Goal: Transaction & Acquisition: Book appointment/travel/reservation

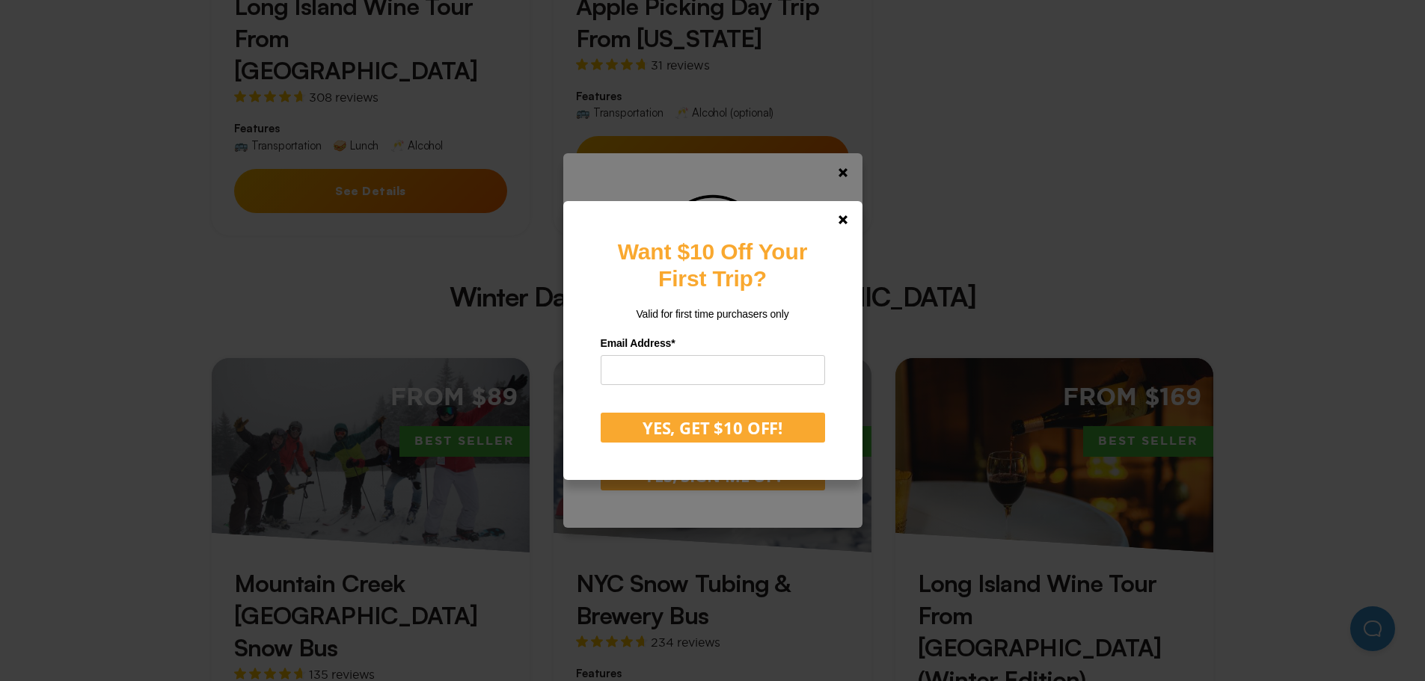
scroll to position [3038, 0]
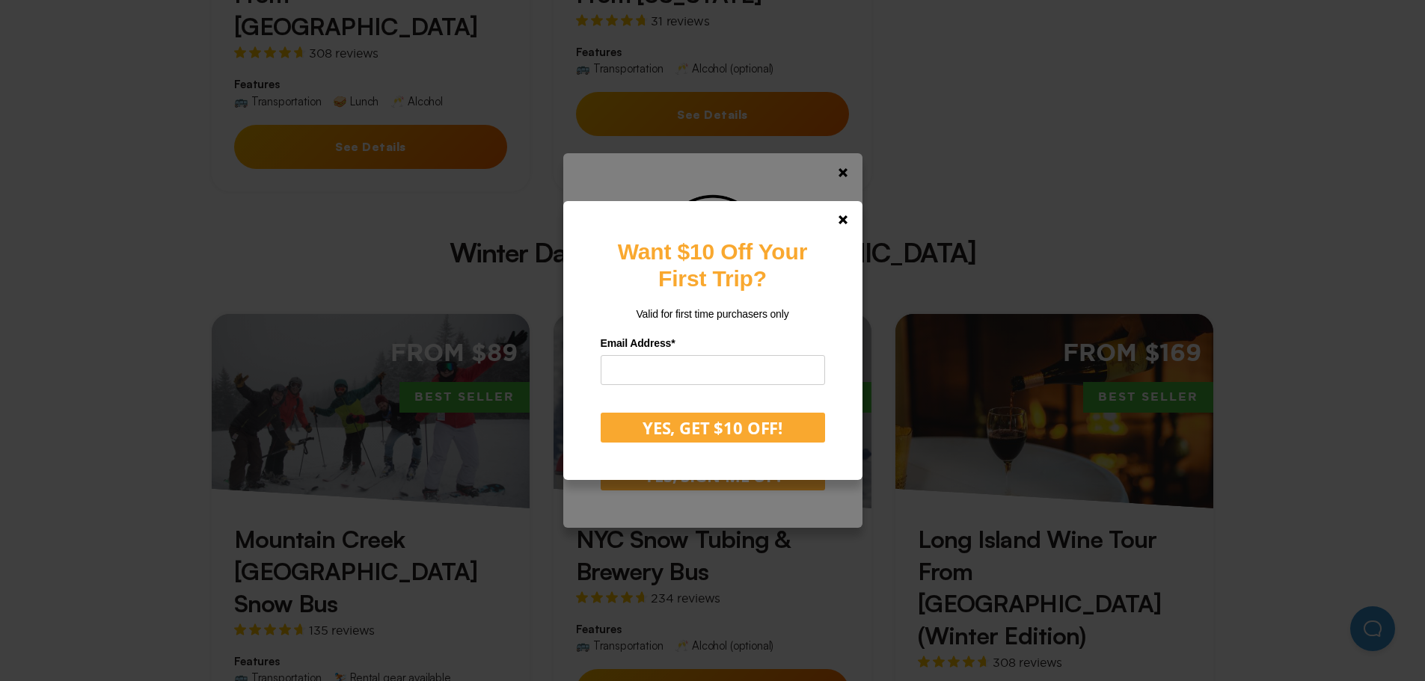
click at [857, 179] on div "Want $10 Off Your First Trip? Valid for first time purchasers only Email Addres…" at bounding box center [712, 340] width 1425 height 681
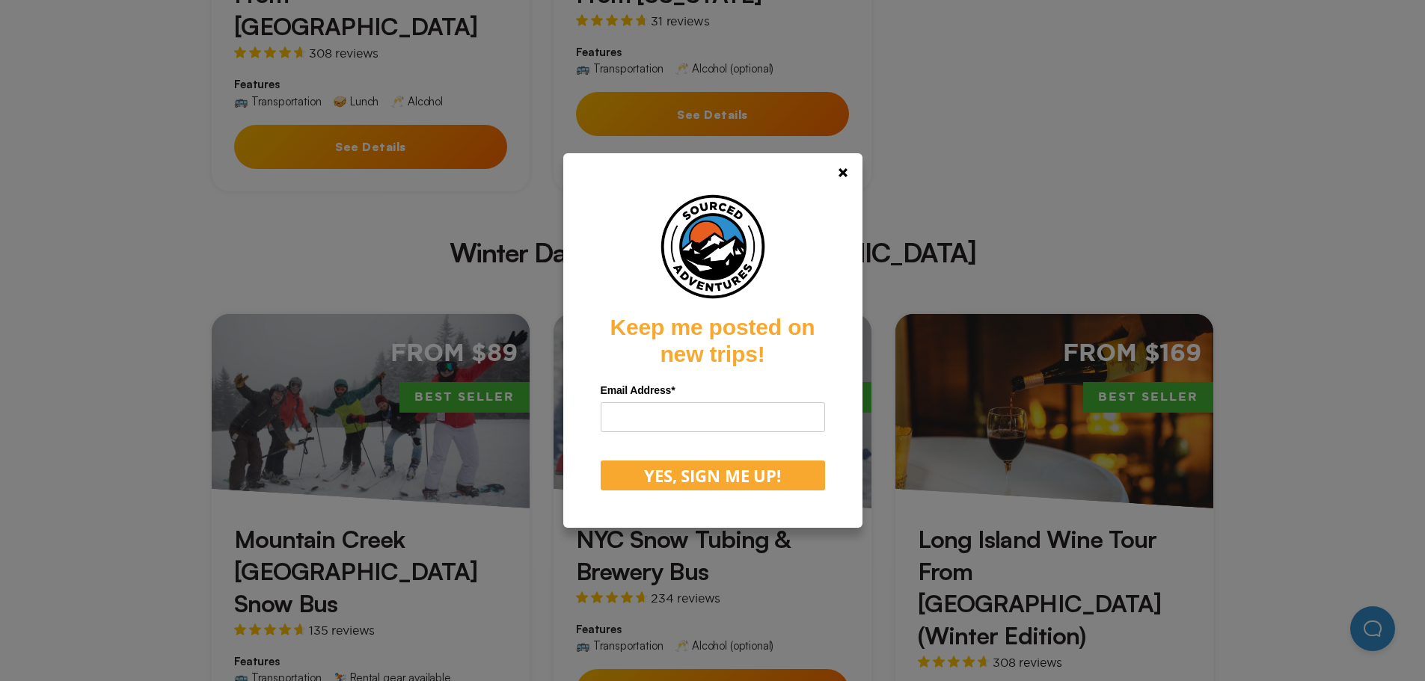
click at [859, 216] on div "Keep me posted on new trips! Email Address * Website YES, SIGN ME UP! You are s…" at bounding box center [712, 340] width 299 height 375
click at [858, 177] on link at bounding box center [843, 173] width 36 height 36
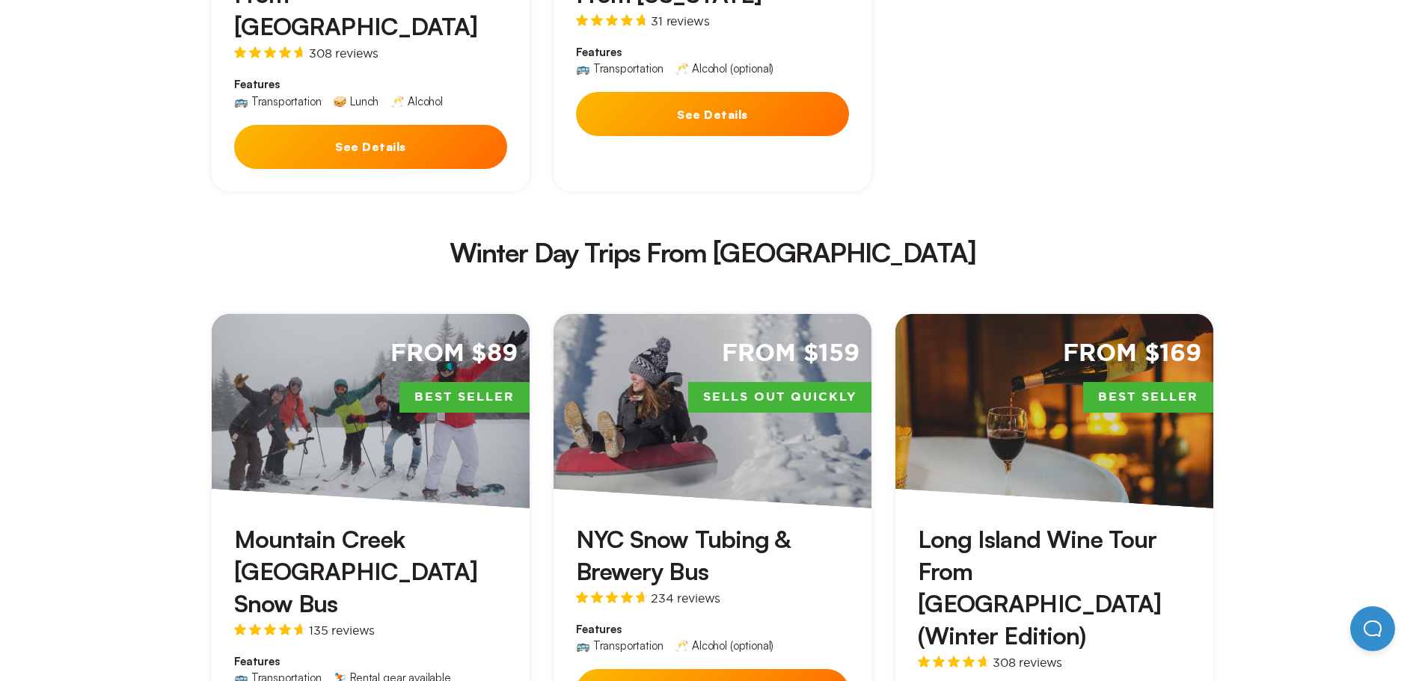
click at [707, 524] on h3 "NYC Snow Tubing & Brewery Bus" at bounding box center [712, 556] width 273 height 64
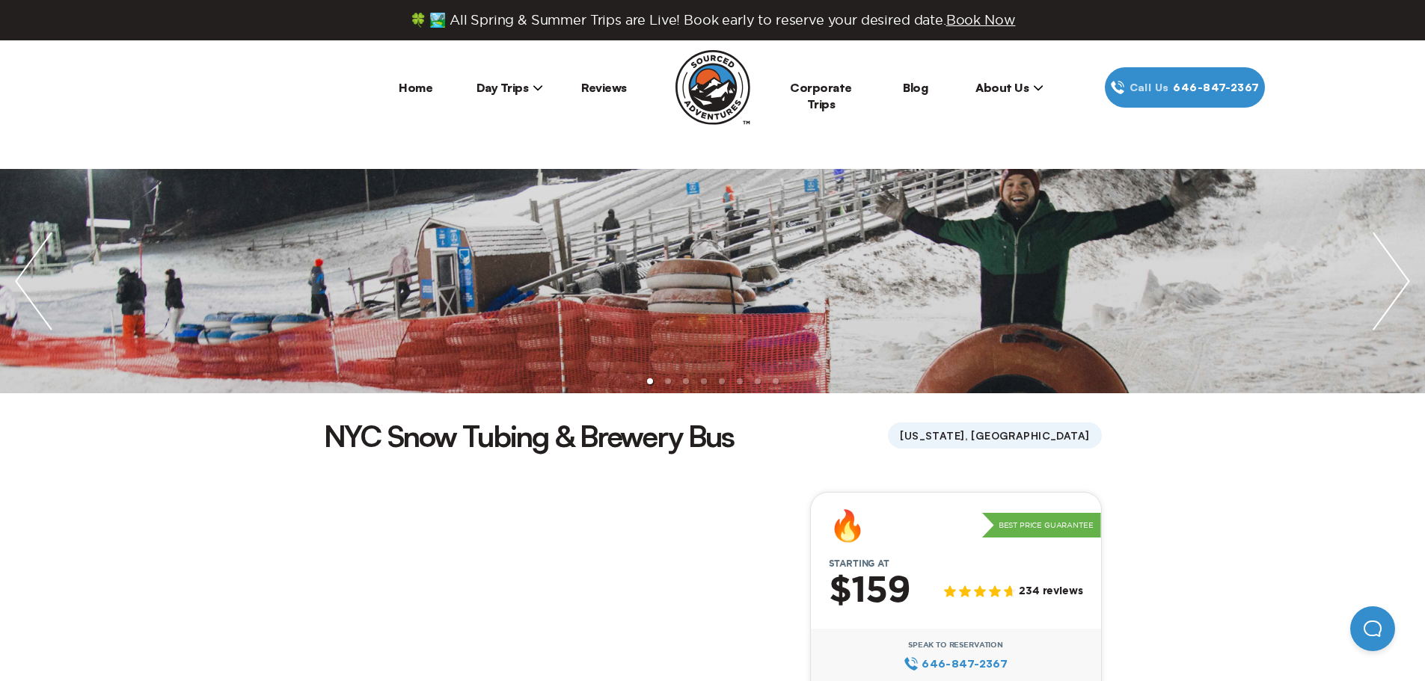
click at [1417, 177] on img "next slide / item" at bounding box center [1391, 281] width 67 height 224
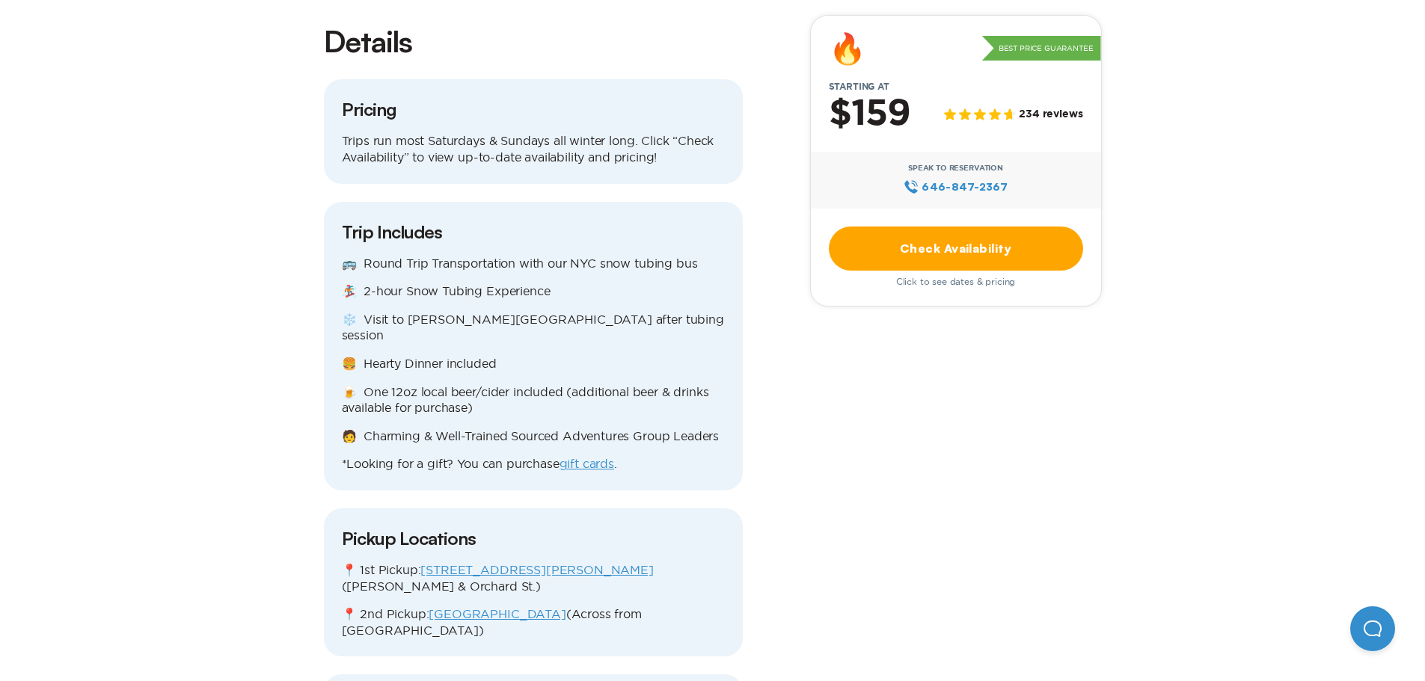
scroll to position [1388, 0]
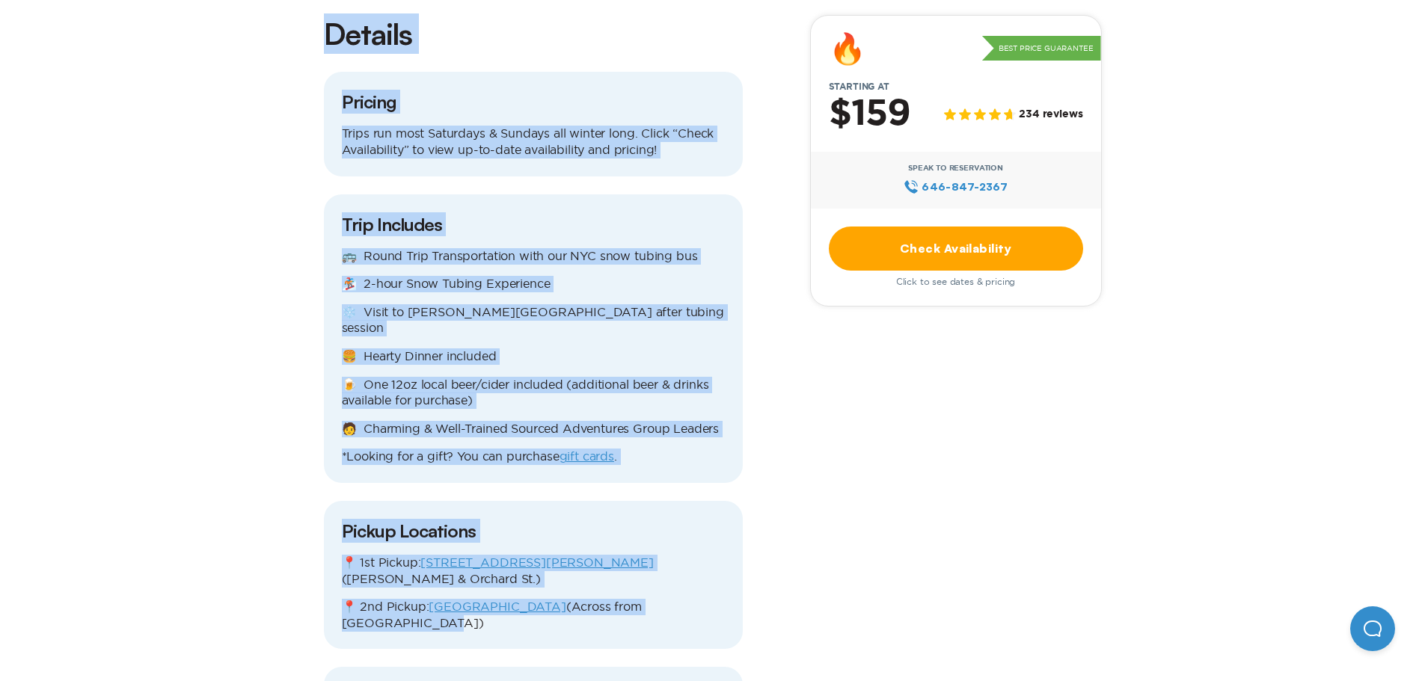
drag, startPoint x: 318, startPoint y: 14, endPoint x: 751, endPoint y: 578, distance: 711.1
drag, startPoint x: 751, startPoint y: 578, endPoint x: 277, endPoint y: 67, distance: 697.6
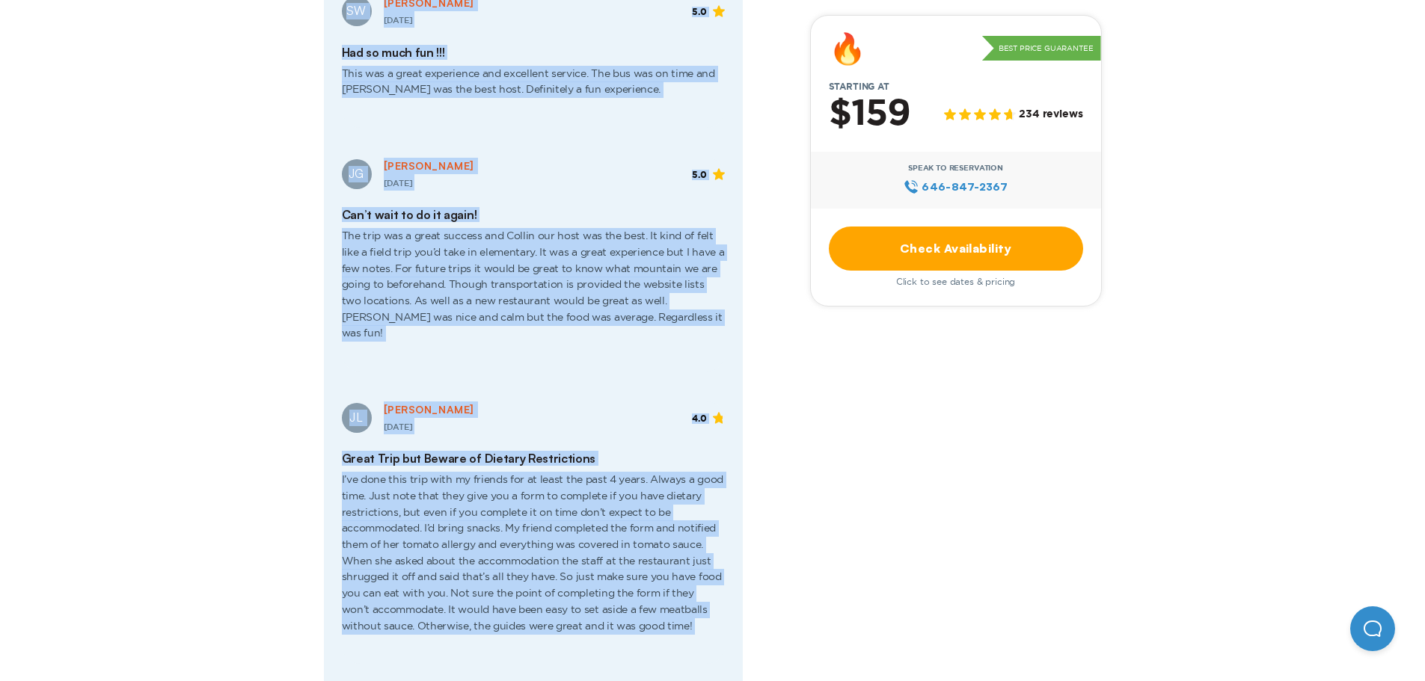
scroll to position [2157, 0]
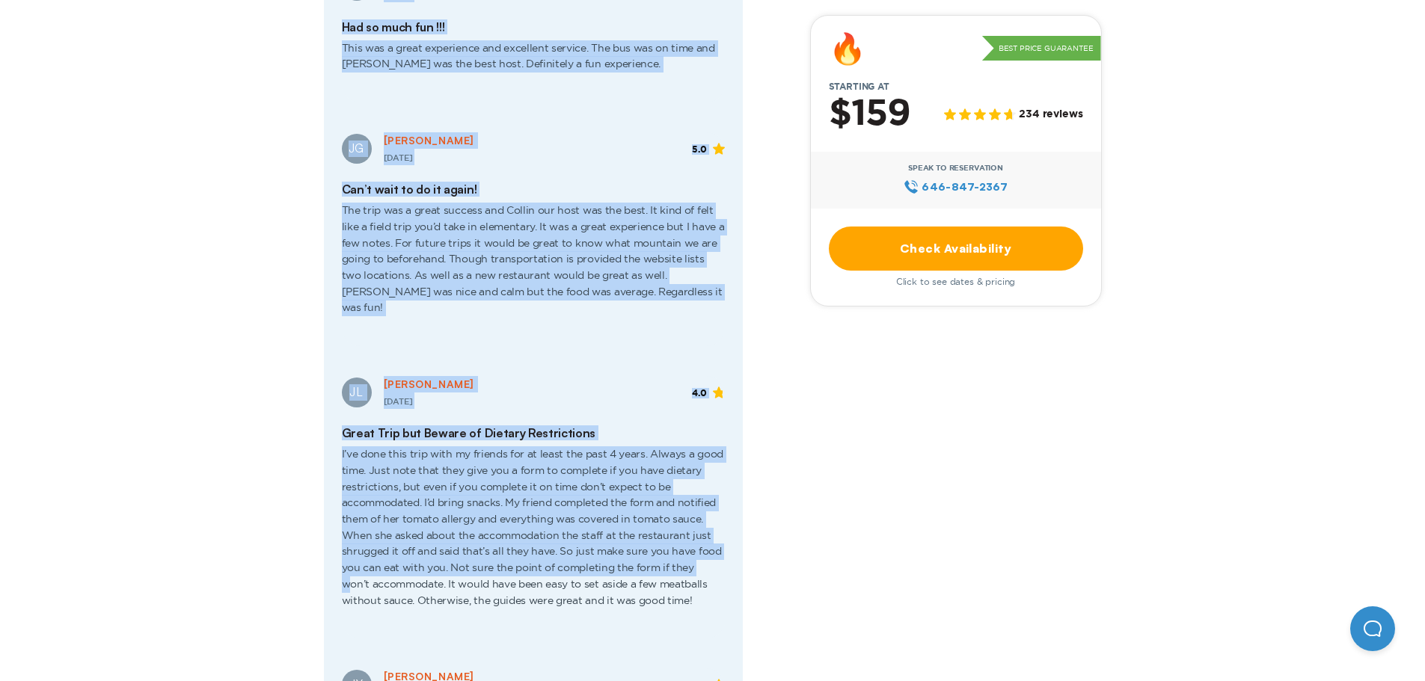
drag, startPoint x: 276, startPoint y: 64, endPoint x: 704, endPoint y: 509, distance: 617.4
click at [674, 488] on span "I’ve done this trip with my friends for at least the past 4 years. Always a goo…" at bounding box center [533, 534] width 383 height 186
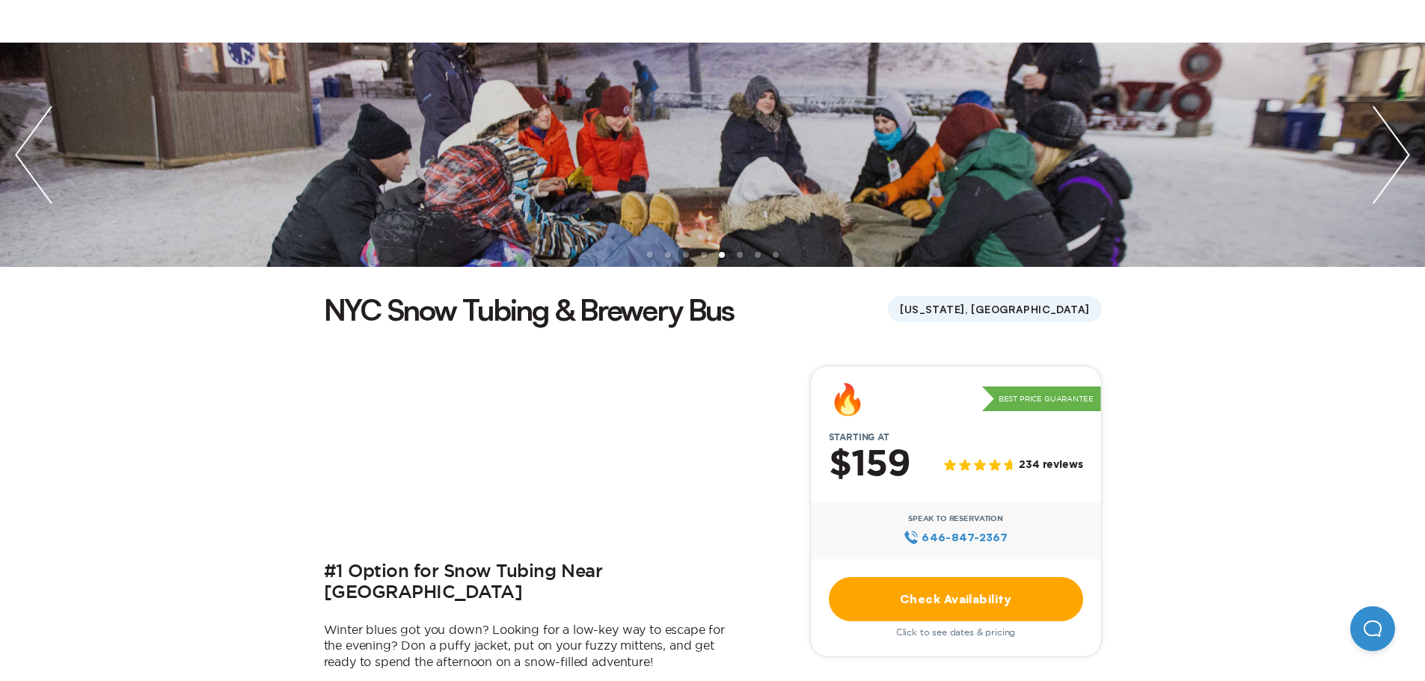
scroll to position [184, 0]
